Goal: Information Seeking & Learning: Find specific fact

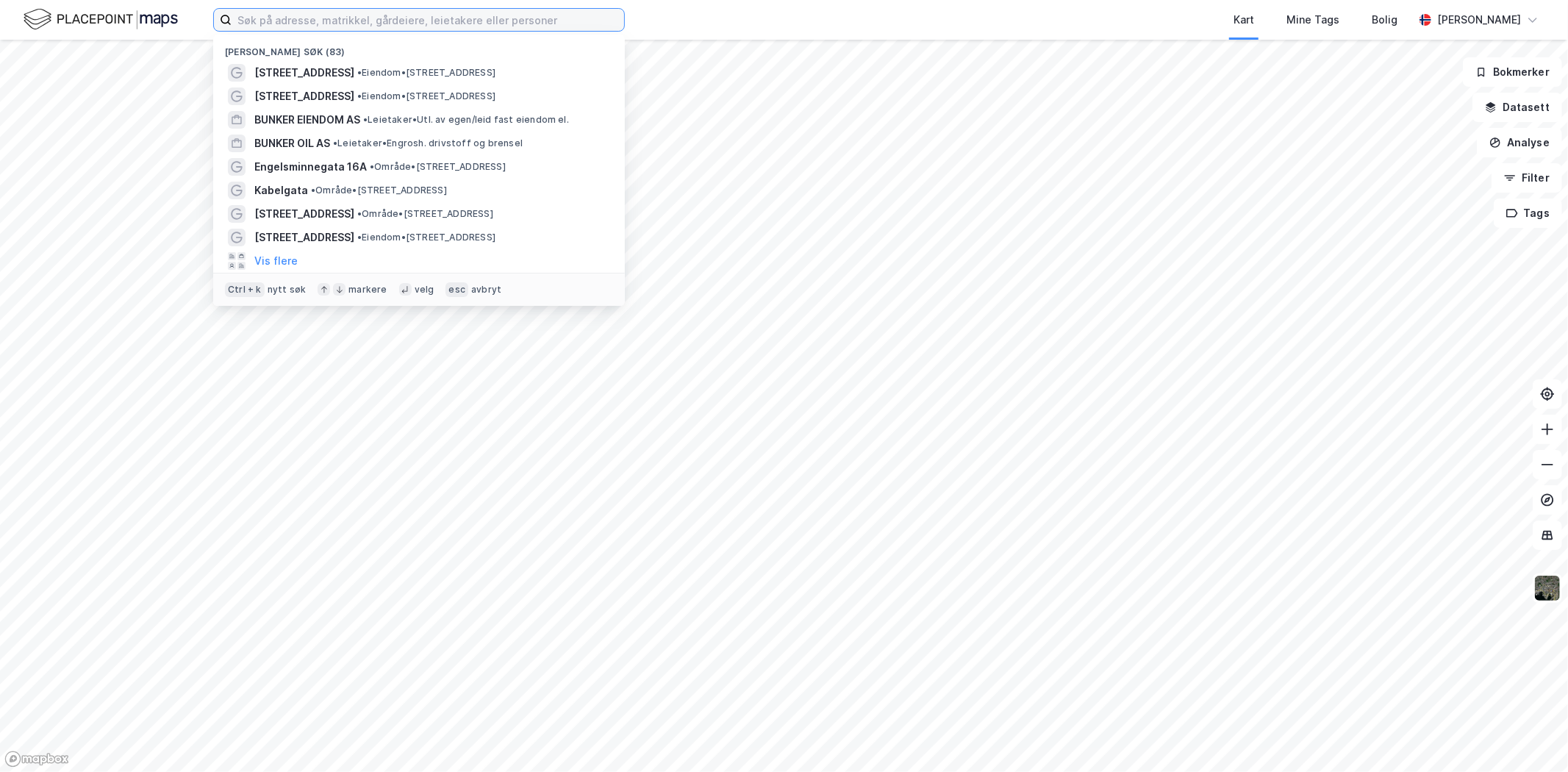
click at [400, 15] on input at bounding box center [427, 19] width 392 height 22
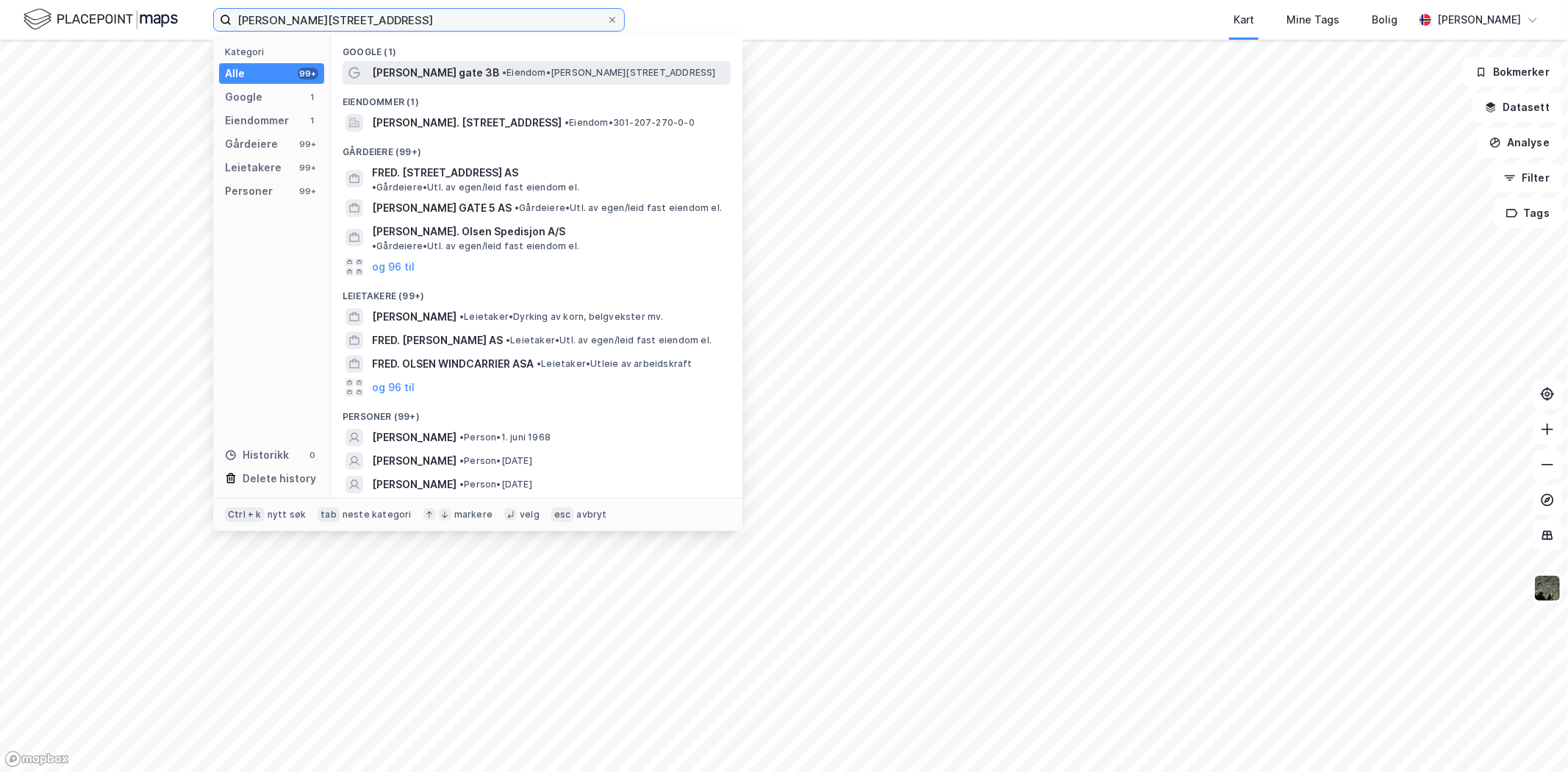
type input "[PERSON_NAME][STREET_ADDRESS]"
click at [462, 79] on span "[PERSON_NAME] gate 3B" at bounding box center [436, 73] width 128 height 18
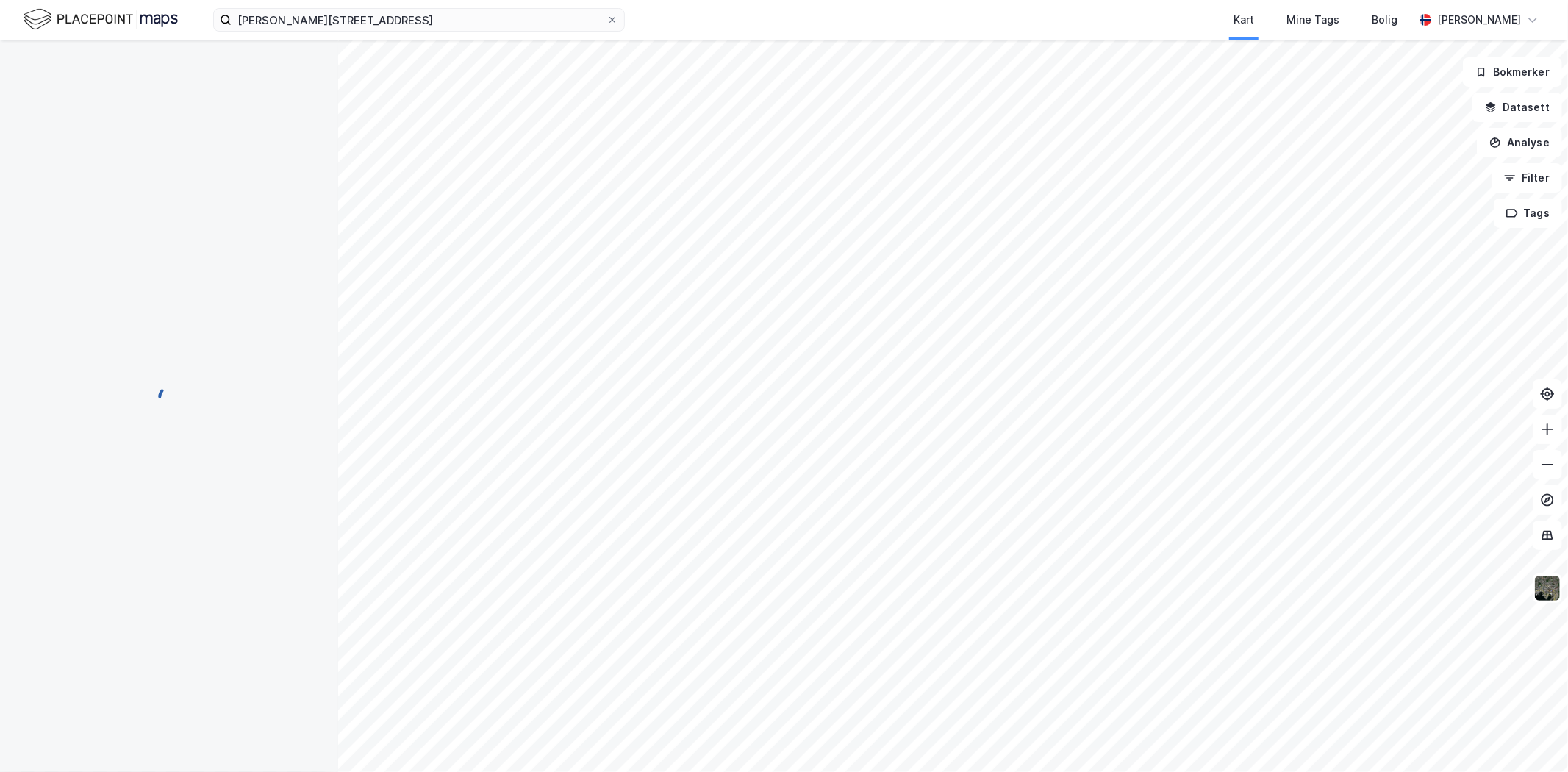
click at [342, 35] on div "[PERSON_NAME] gate 3b Kart Mine Tags Bolig [PERSON_NAME]" at bounding box center [784, 19] width 1568 height 40
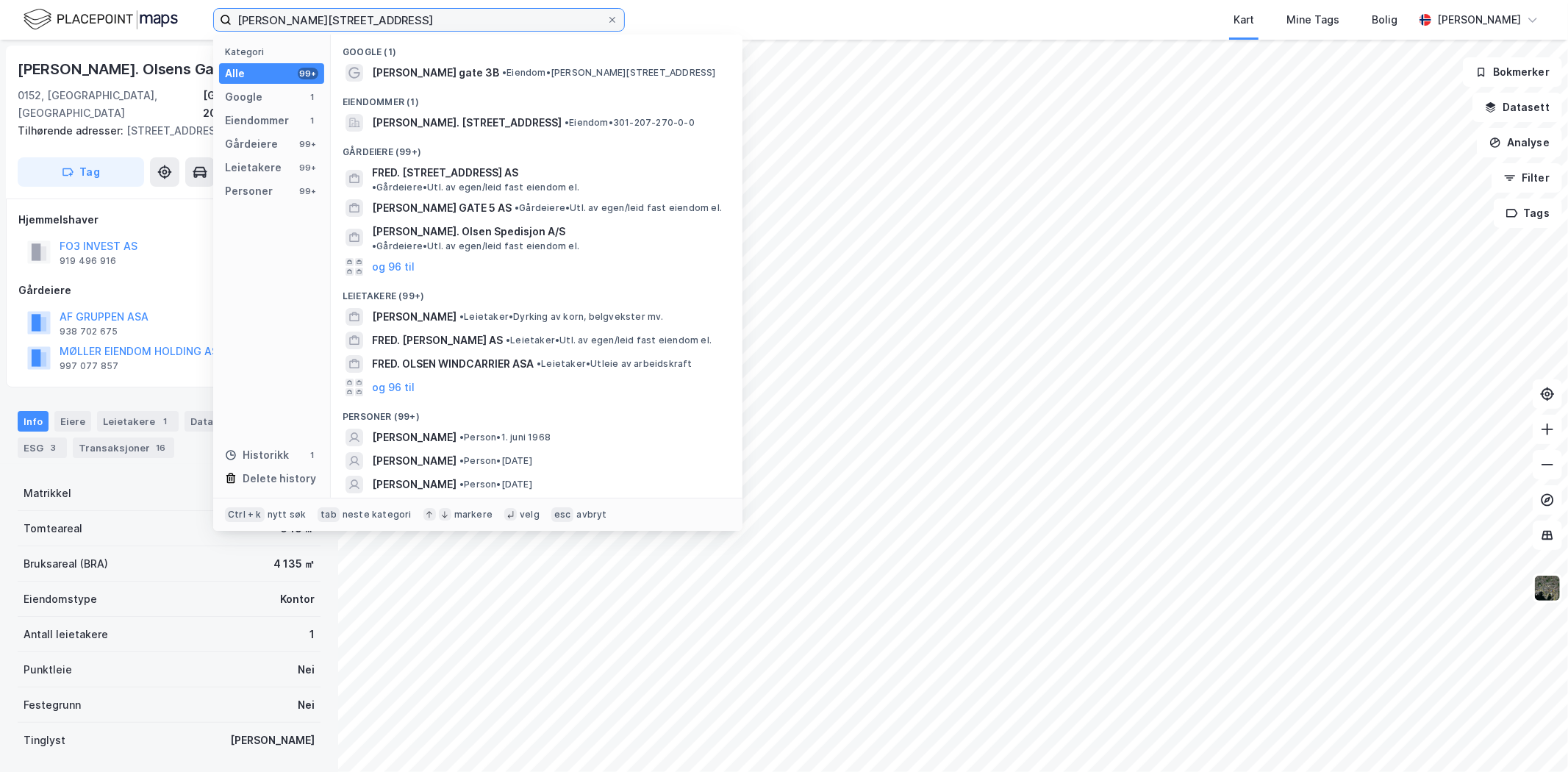
click at [337, 23] on input "[PERSON_NAME][STREET_ADDRESS]" at bounding box center [418, 19] width 375 height 22
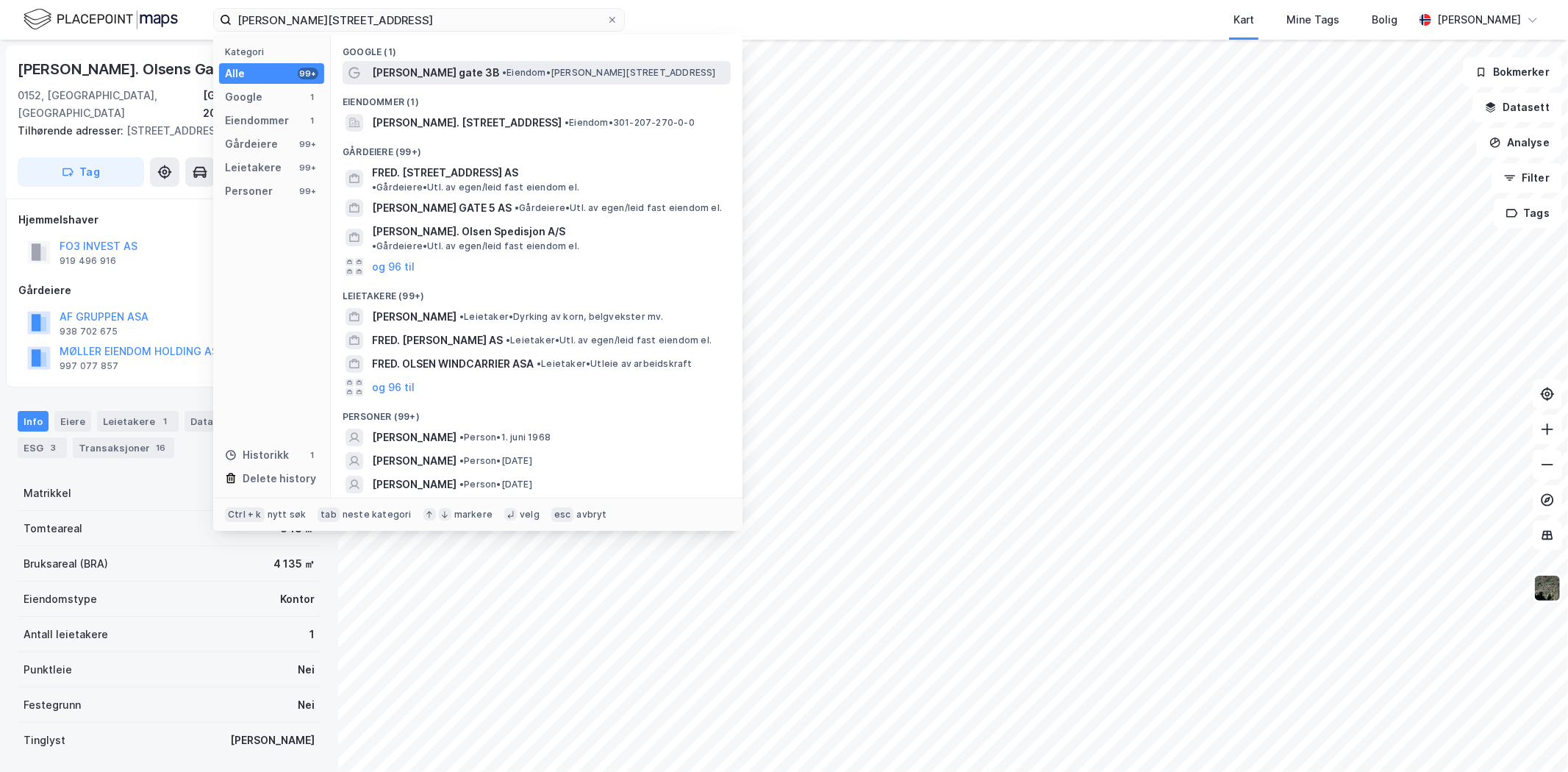
click at [419, 65] on span "[PERSON_NAME] gate 3B" at bounding box center [436, 73] width 128 height 18
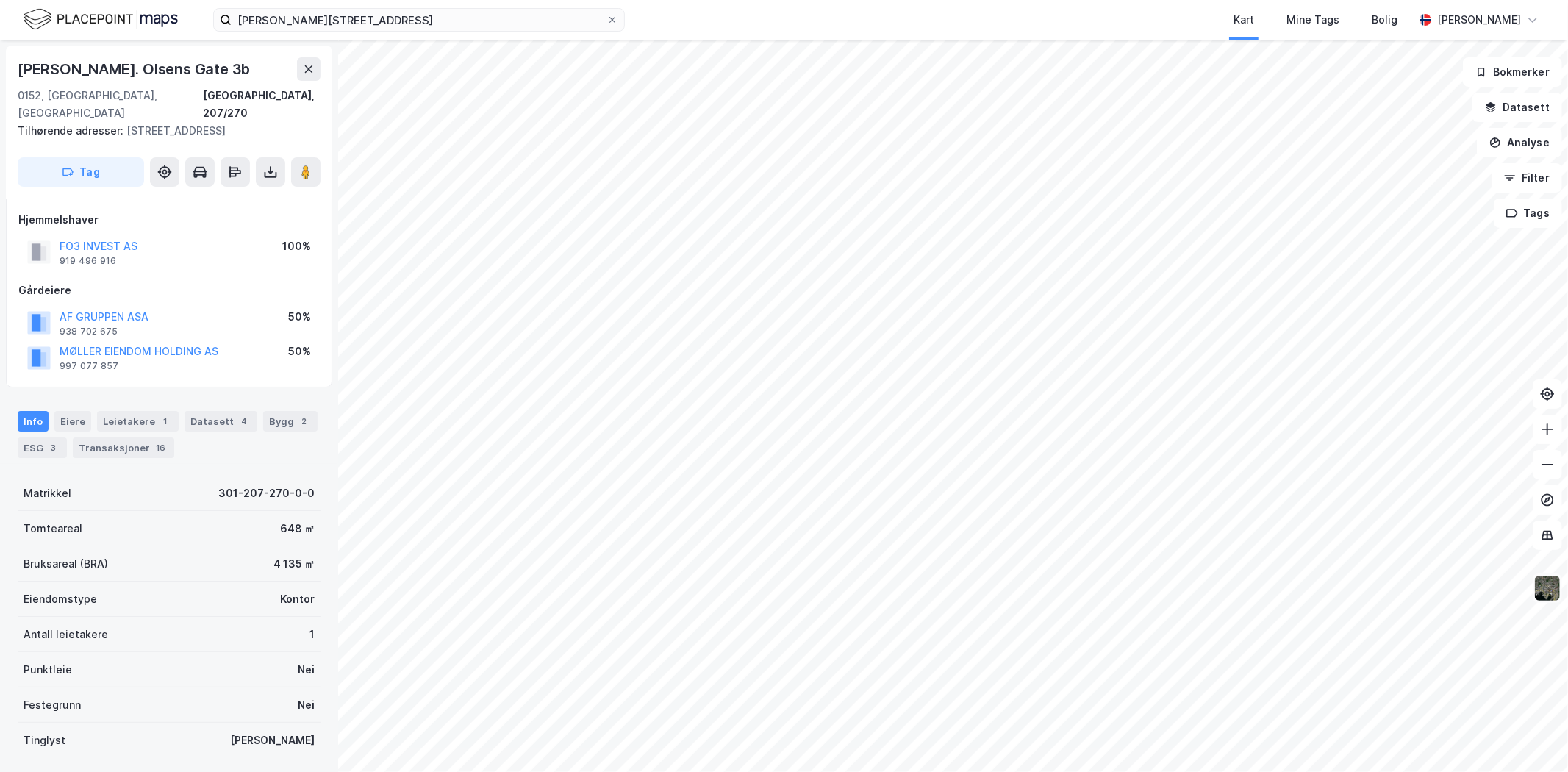
click at [1549, 585] on img at bounding box center [1548, 589] width 28 height 28
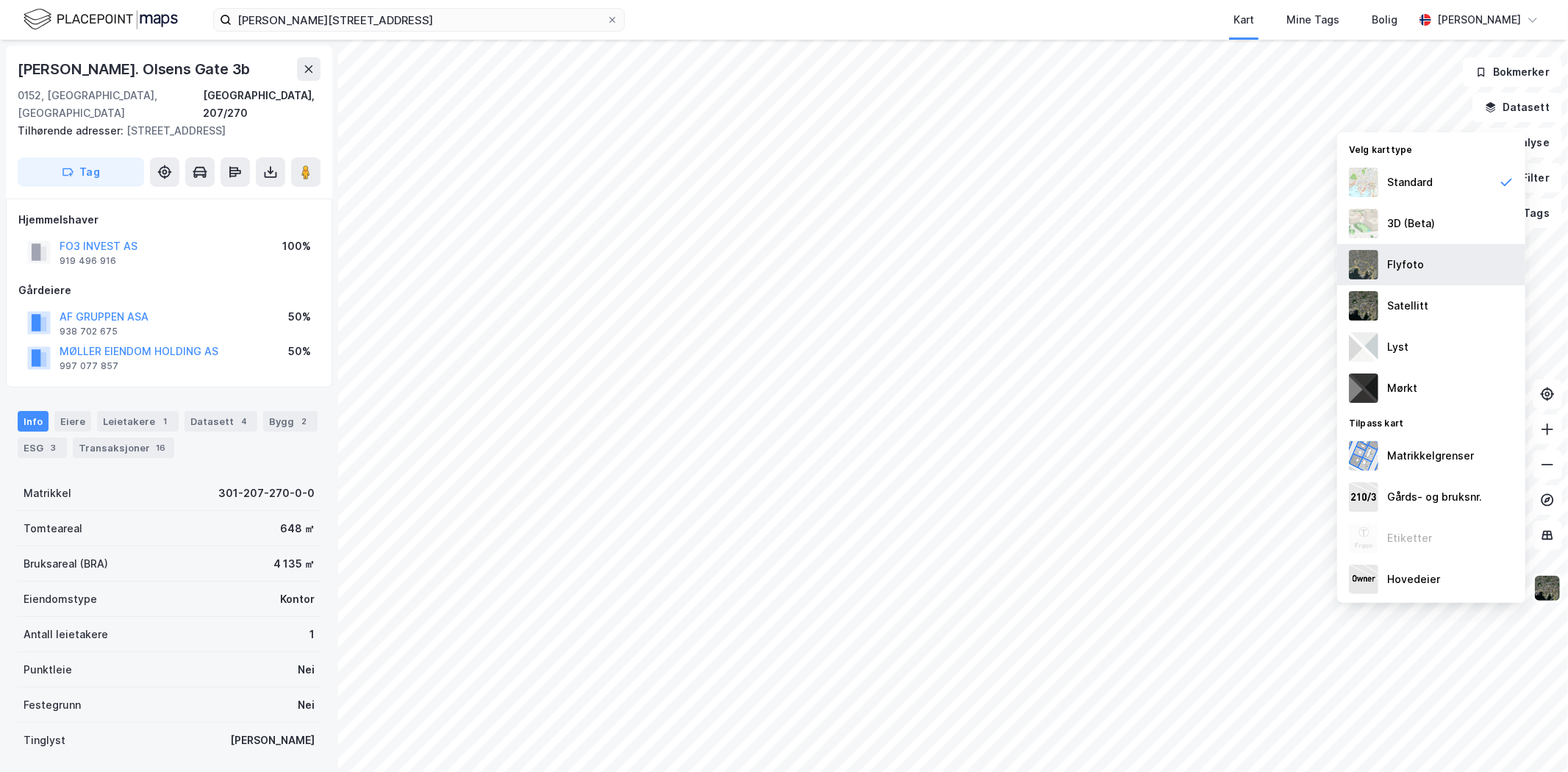
click at [1404, 269] on div "Flyfoto" at bounding box center [1405, 265] width 36 height 18
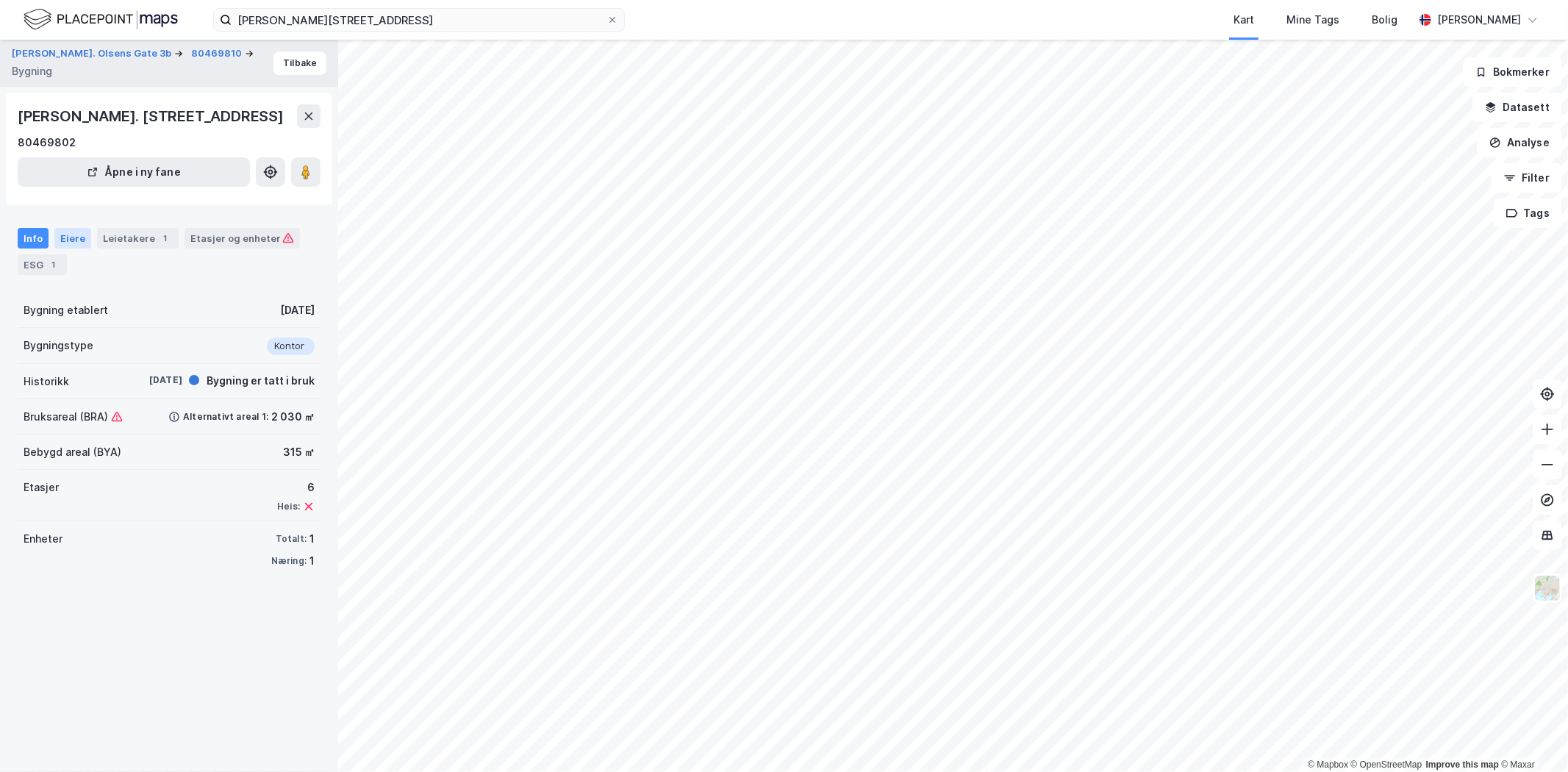
click at [70, 234] on div "Eiere" at bounding box center [72, 238] width 36 height 20
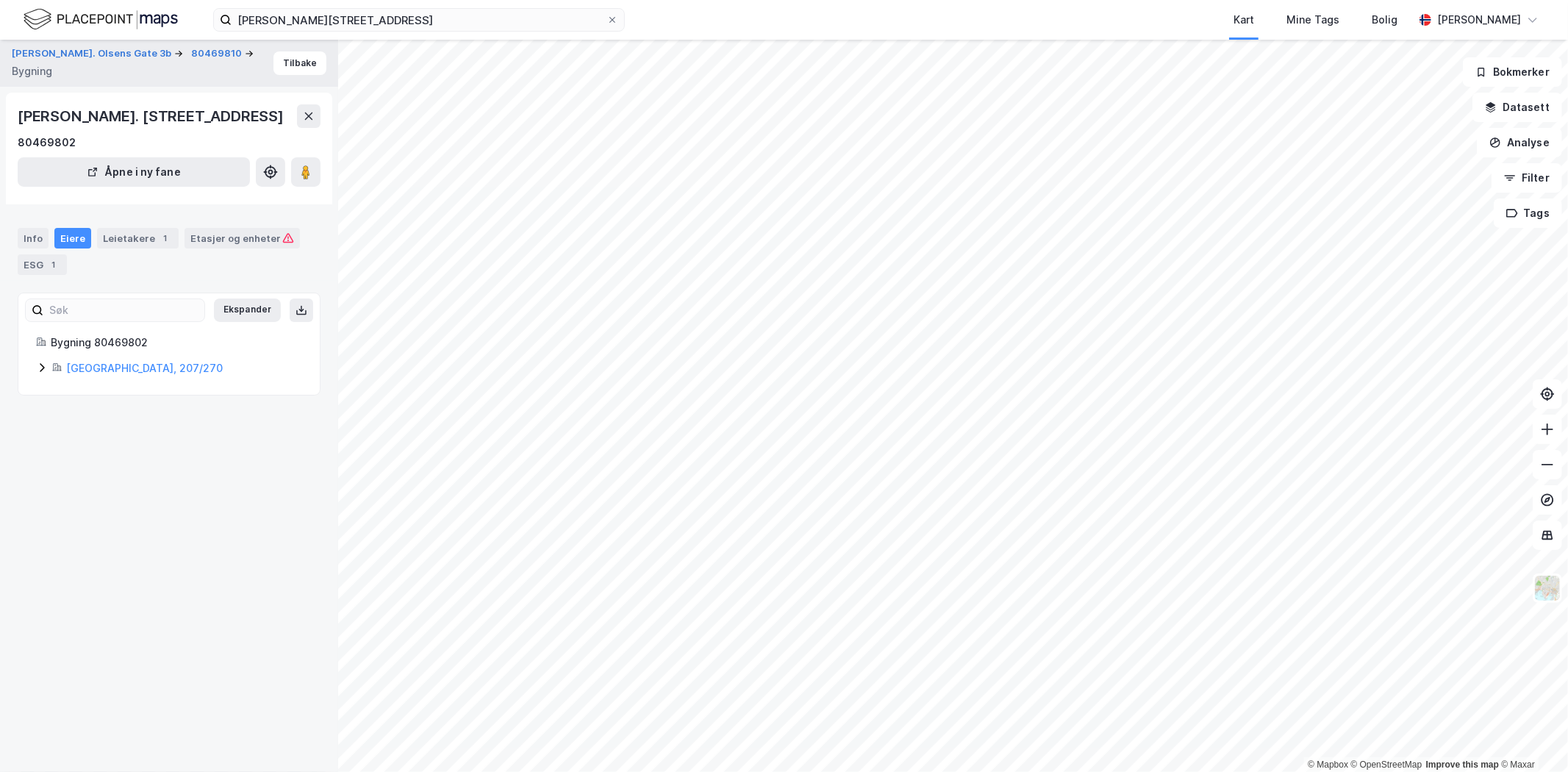
click at [44, 371] on icon at bounding box center [42, 367] width 12 height 12
click at [94, 442] on icon at bounding box center [94, 442] width 12 height 12
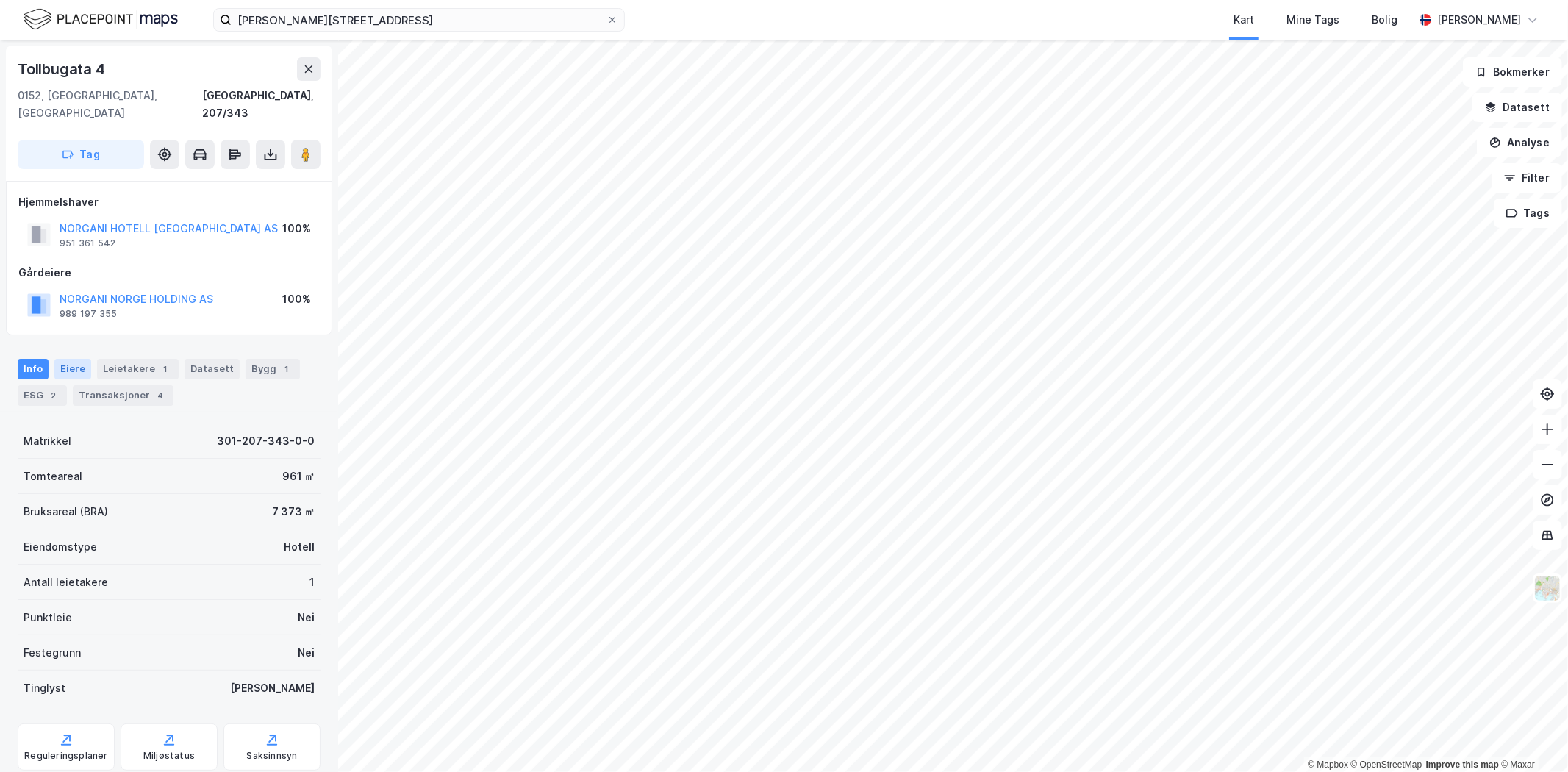
click at [63, 359] on div "Eiere" at bounding box center [72, 369] width 36 height 20
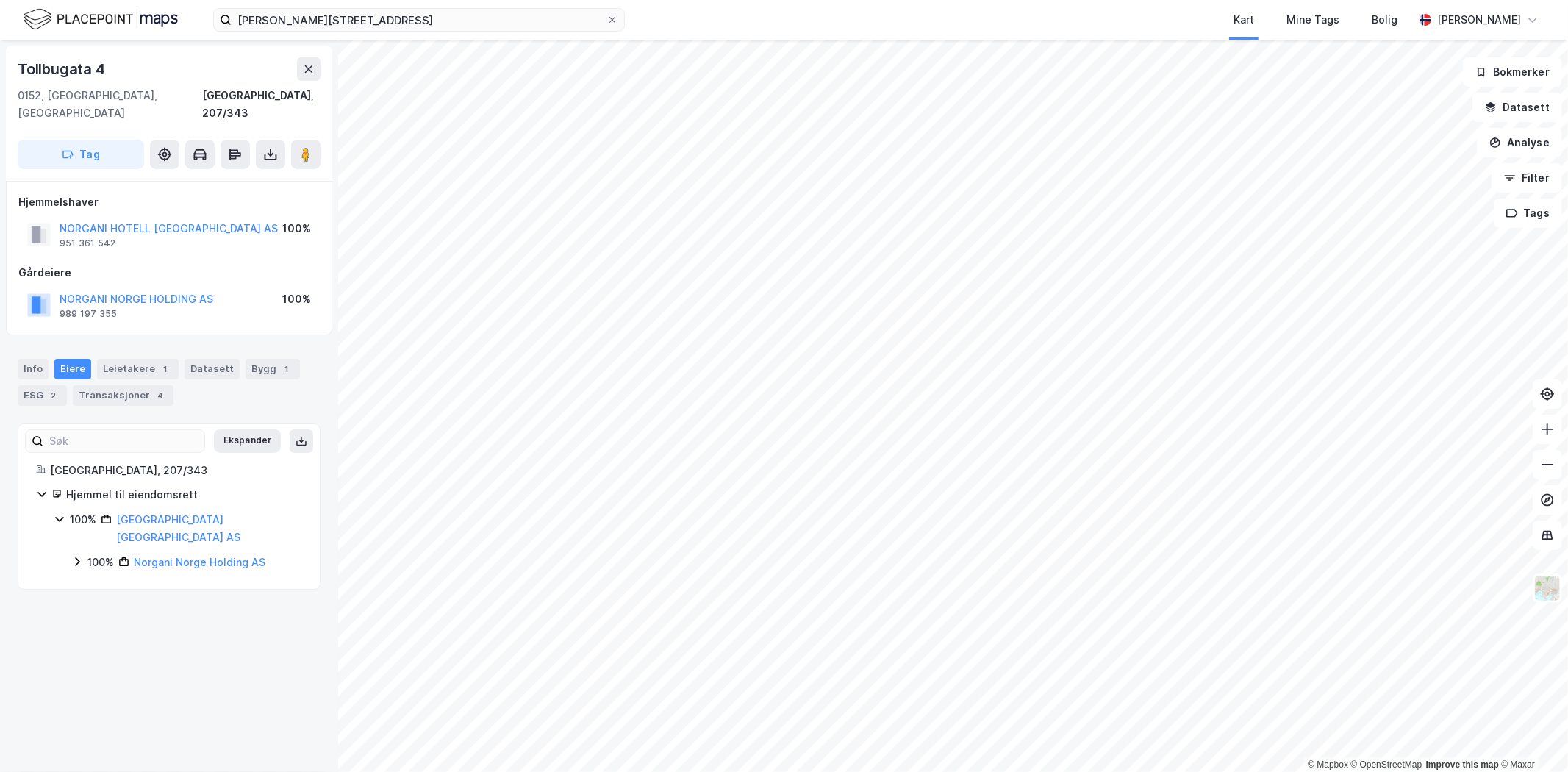
click at [77, 556] on icon at bounding box center [76, 561] width 12 height 12
drag, startPoint x: 148, startPoint y: 554, endPoint x: 171, endPoint y: 552, distance: 23.1
click at [171, 579] on div "100% Fastighets Ab Prins [PERSON_NAME]" at bounding box center [204, 597] width 197 height 35
click at [192, 578] on div "Ekspander [GEOGRAPHIC_DATA], 207/343 Hjemmel til eiendomsrett 100% [GEOGRAPHIC_…" at bounding box center [169, 528] width 303 height 209
